Goal: Information Seeking & Learning: Learn about a topic

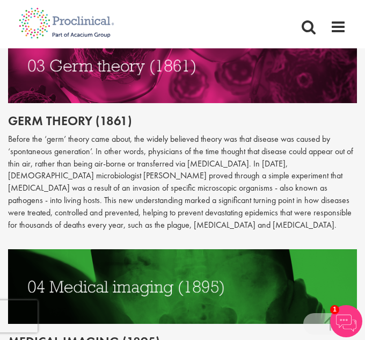
scroll to position [1094, 0]
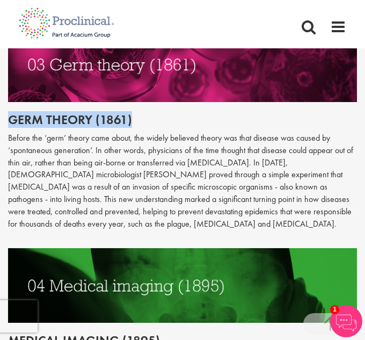
drag, startPoint x: 10, startPoint y: 119, endPoint x: 149, endPoint y: 112, distance: 139.1
copy h2 "Germ theory (1861)"
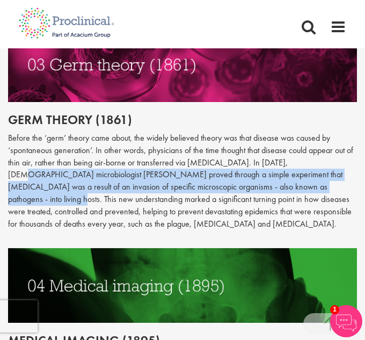
drag, startPoint x: 282, startPoint y: 160, endPoint x: 259, endPoint y: 187, distance: 35.4
click at [259, 187] on p "Before the ‘germ’ theory came about, the widely believed theory was that diseas…" at bounding box center [182, 181] width 349 height 98
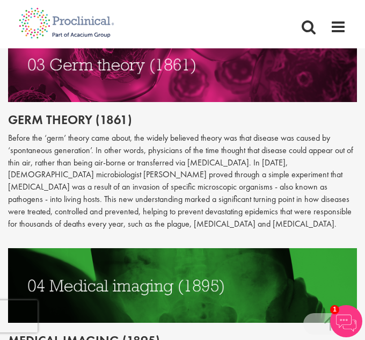
click at [282, 230] on p "Before the ‘germ’ theory came about, the widely believed theory was that diseas…" at bounding box center [182, 181] width 349 height 98
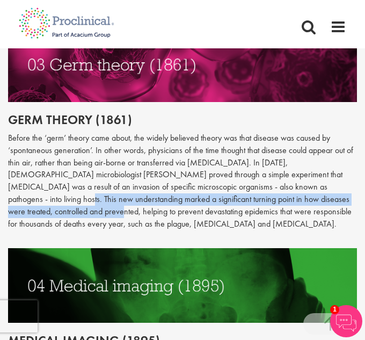
drag, startPoint x: 263, startPoint y: 186, endPoint x: 305, endPoint y: 202, distance: 44.8
click at [305, 202] on p "Before the ‘germ’ theory came about, the widely believed theory was that diseas…" at bounding box center [182, 181] width 349 height 98
copy p "This new understanding marked a significant turning point in how diseases were …"
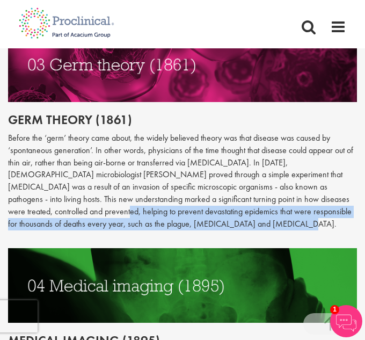
drag, startPoint x: 308, startPoint y: 196, endPoint x: 311, endPoint y: 226, distance: 30.7
click at [311, 226] on p "Before the ‘germ’ theory came about, the widely believed theory was that diseas…" at bounding box center [182, 181] width 349 height 98
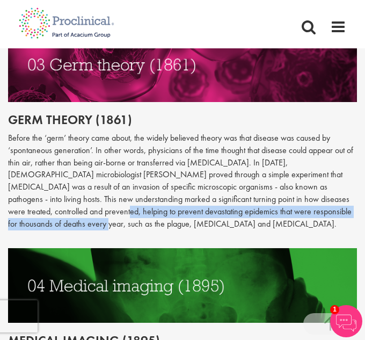
drag, startPoint x: 308, startPoint y: 197, endPoint x: 299, endPoint y: 216, distance: 20.9
click at [299, 216] on p "Before the ‘germ’ theory came about, the widely believed theory was that diseas…" at bounding box center [182, 181] width 349 height 98
copy p "helping to prevent devastating epidemics that were responsible for thousands of…"
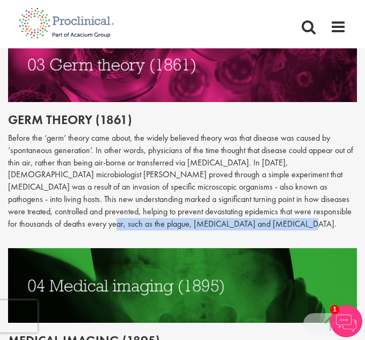
drag, startPoint x: 302, startPoint y: 209, endPoint x: 312, endPoint y: 225, distance: 19.0
click at [312, 225] on p "Before the ‘germ’ theory came about, the widely believed theory was that diseas…" at bounding box center [182, 181] width 349 height 98
copy p "such as the plague, [MEDICAL_DATA] and [MEDICAL_DATA]."
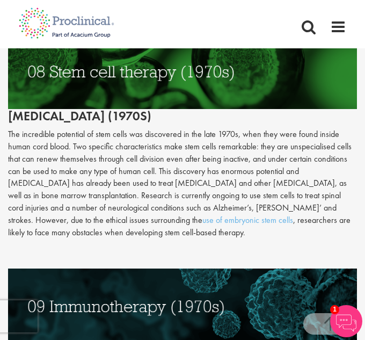
scroll to position [2334, 0]
